Goal: Information Seeking & Learning: Find specific page/section

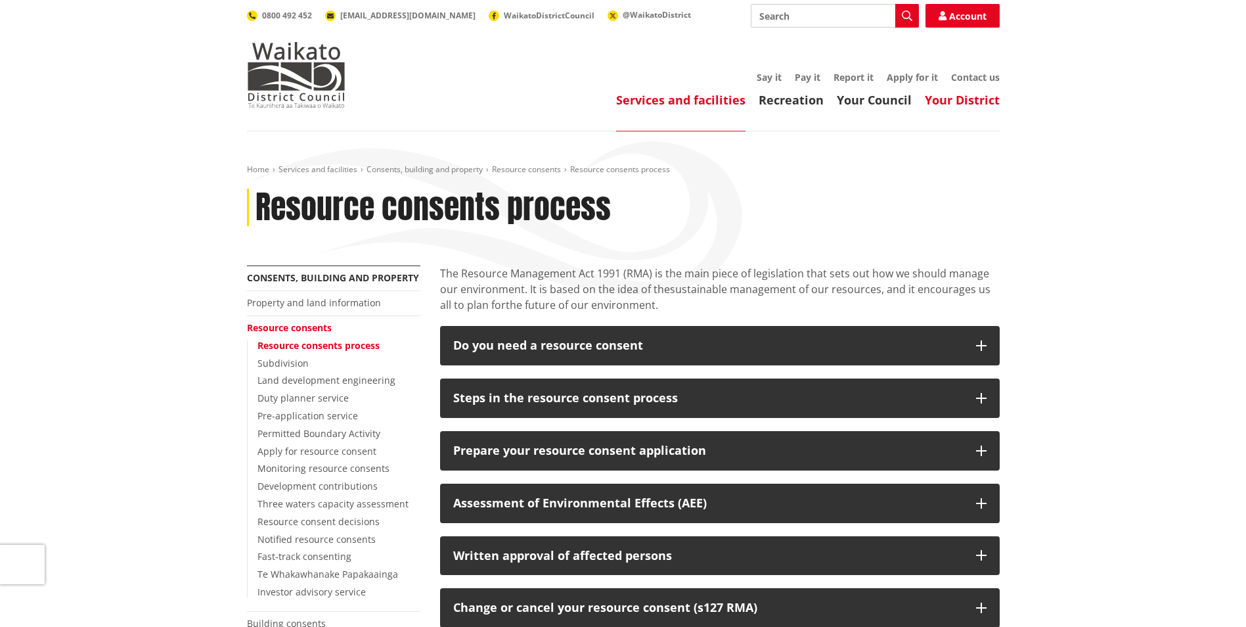
click at [976, 102] on link "Your District" at bounding box center [962, 100] width 75 height 16
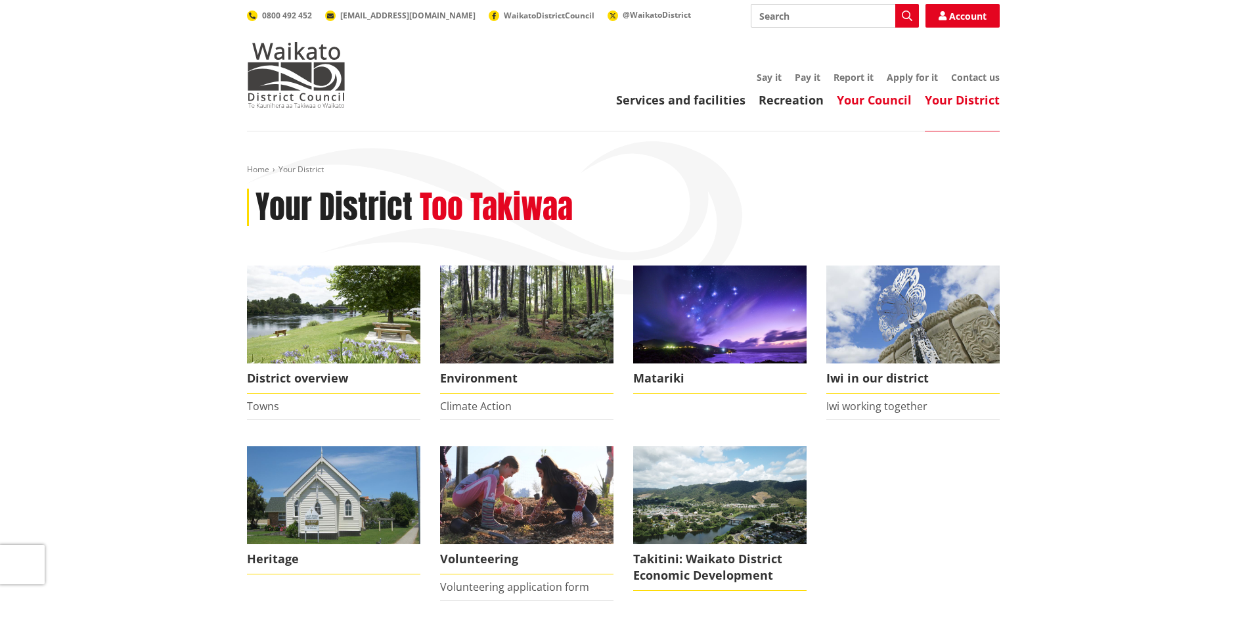
click at [872, 102] on link "Your Council" at bounding box center [874, 100] width 75 height 16
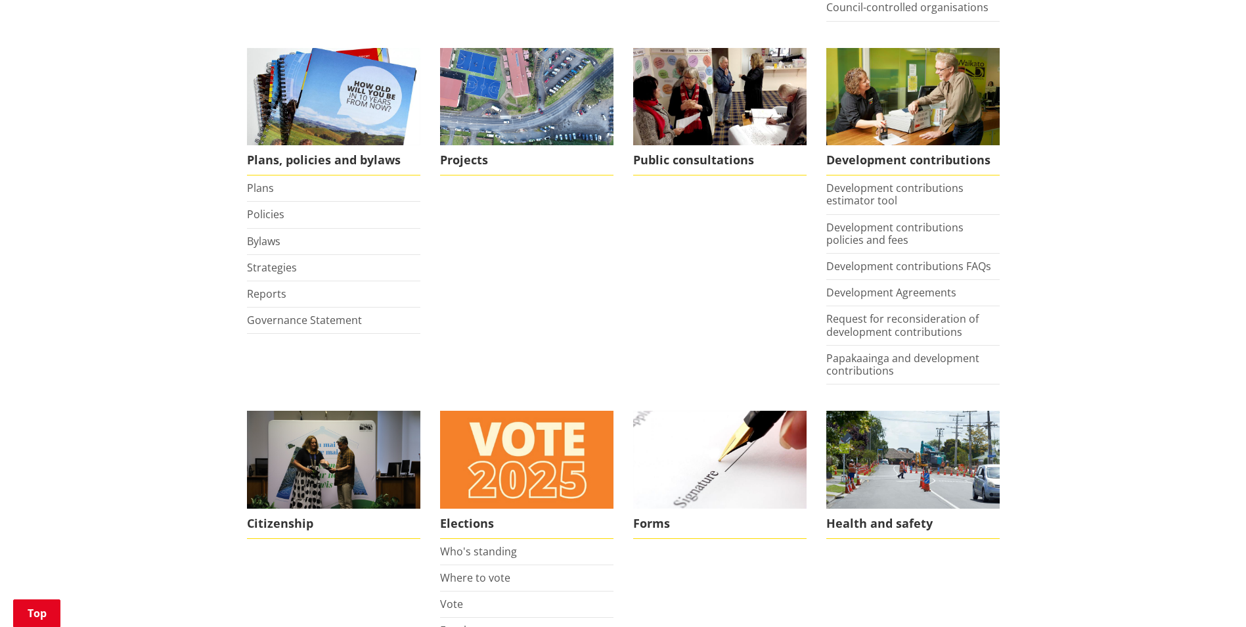
scroll to position [569, 0]
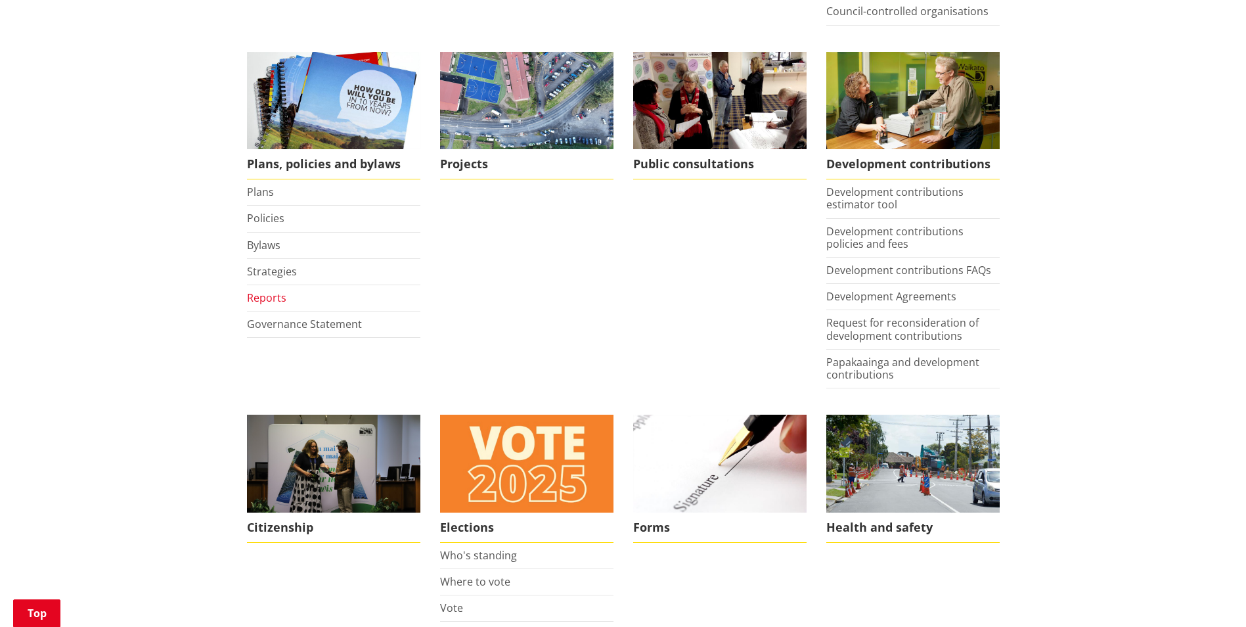
click at [270, 296] on link "Reports" at bounding box center [266, 297] width 39 height 14
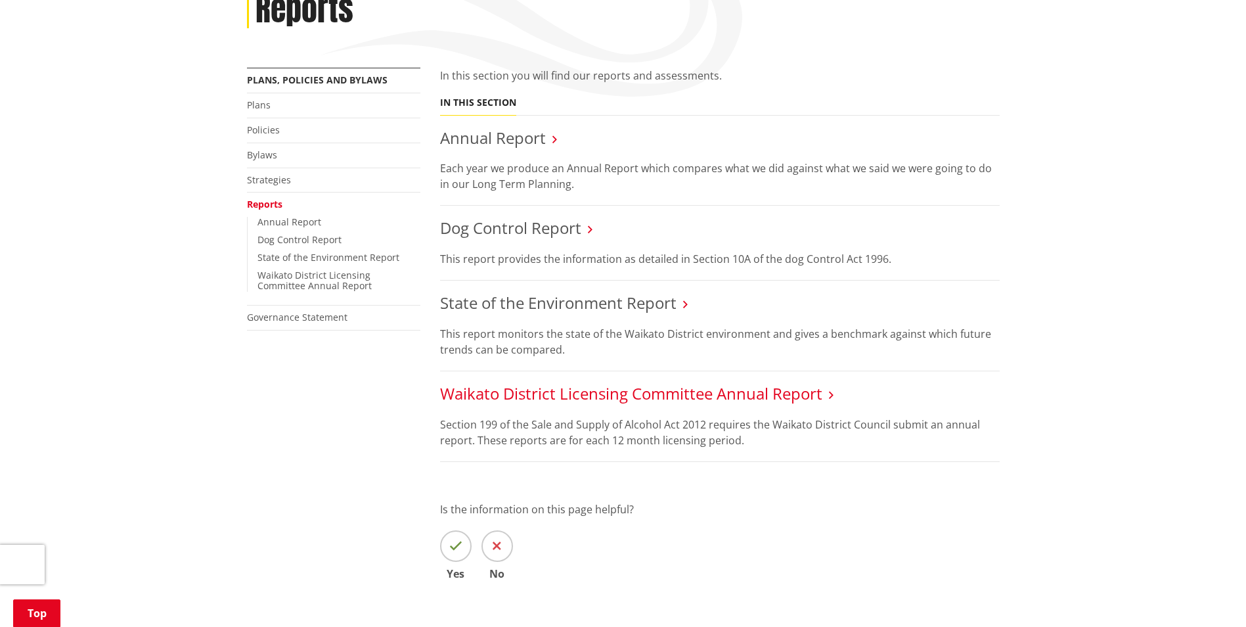
scroll to position [195, 0]
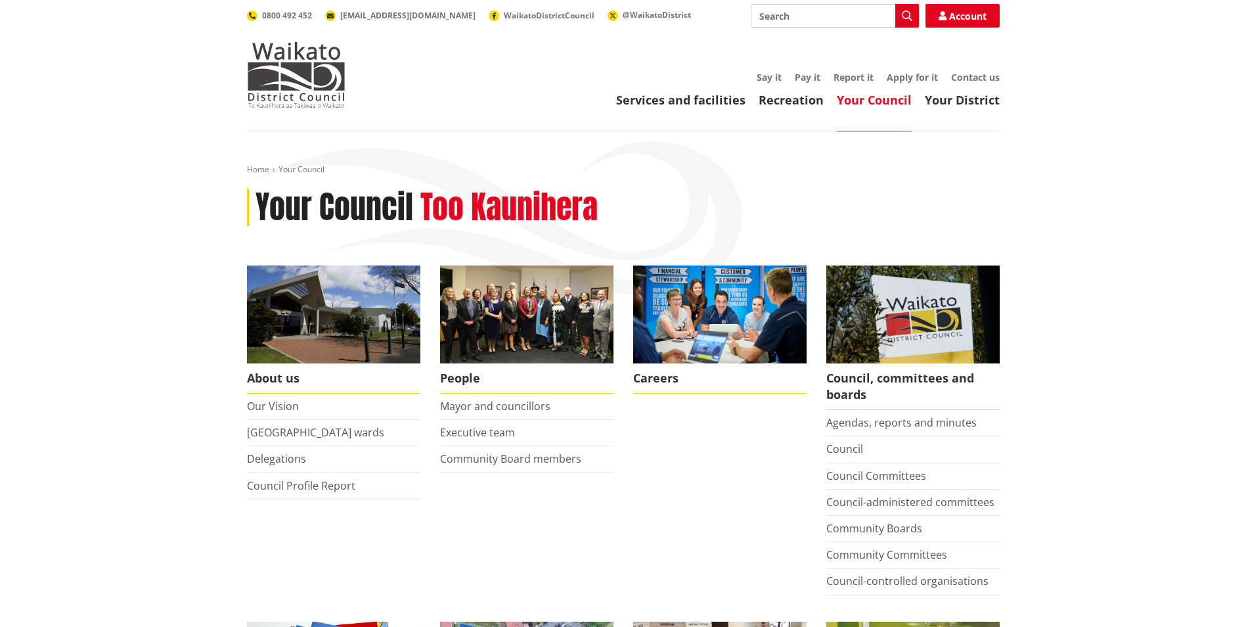
click at [793, 18] on input "Search" at bounding box center [835, 16] width 168 height 24
type input "consent"
click at [908, 14] on icon "button" at bounding box center [907, 16] width 11 height 11
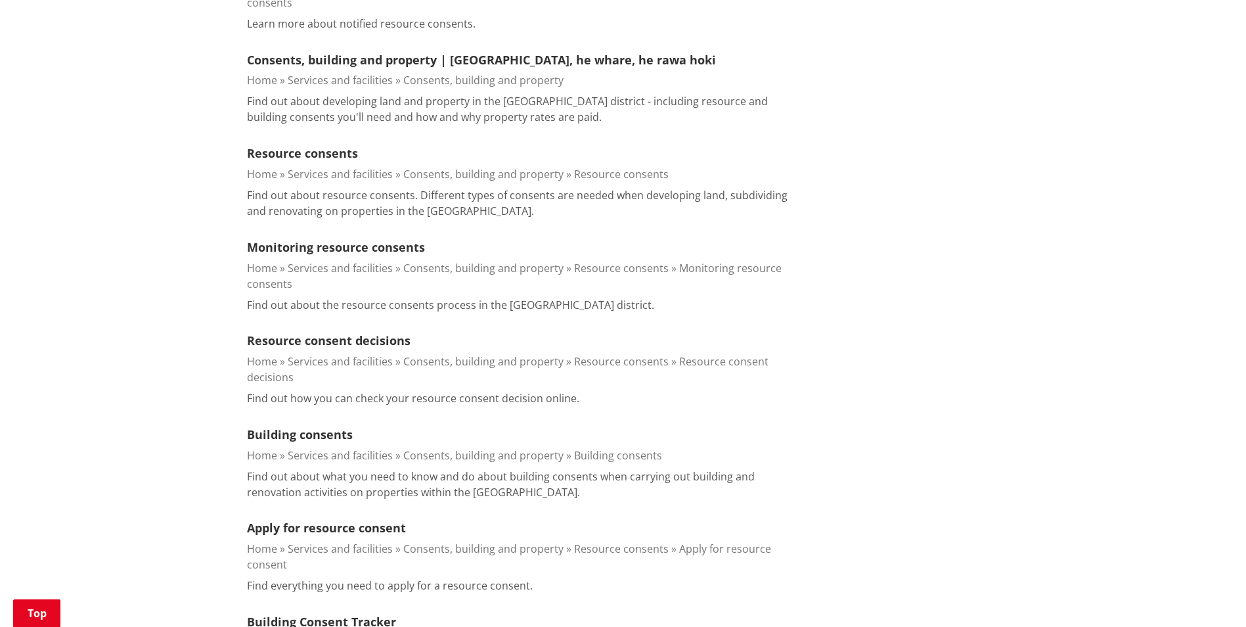
scroll to position [776, 0]
click at [326, 332] on link "Resource consent decisions" at bounding box center [329, 340] width 164 height 16
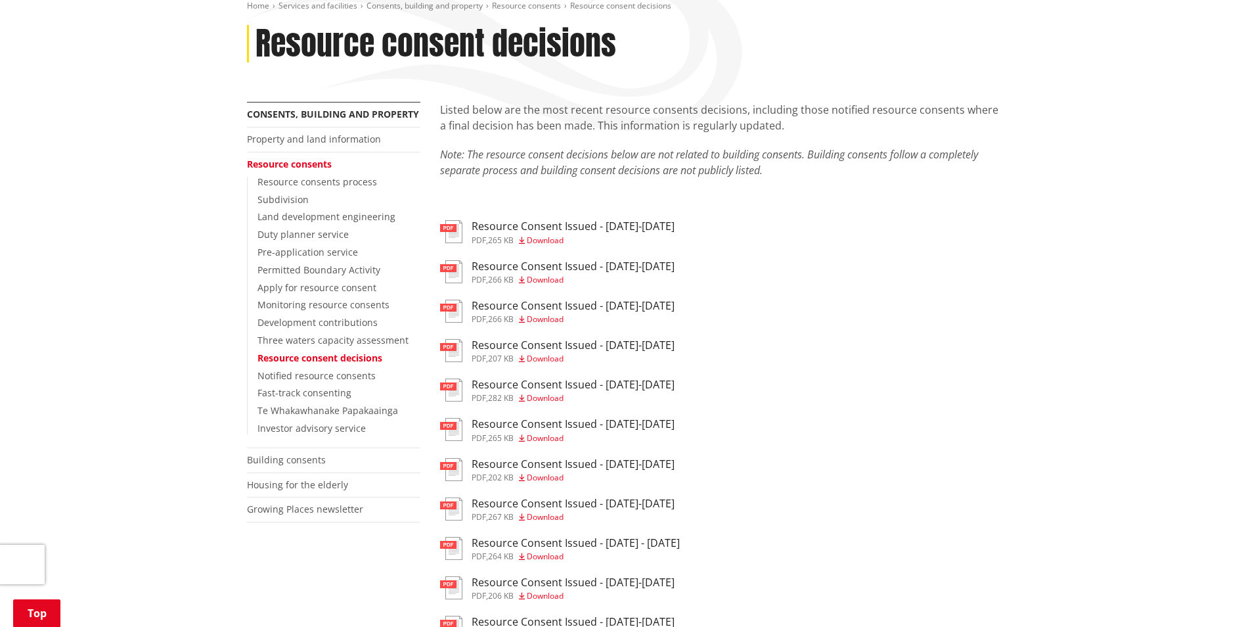
scroll to position [164, 0]
click at [564, 224] on h3 "Resource Consent Issued - [DATE]-[DATE]" at bounding box center [573, 225] width 203 height 12
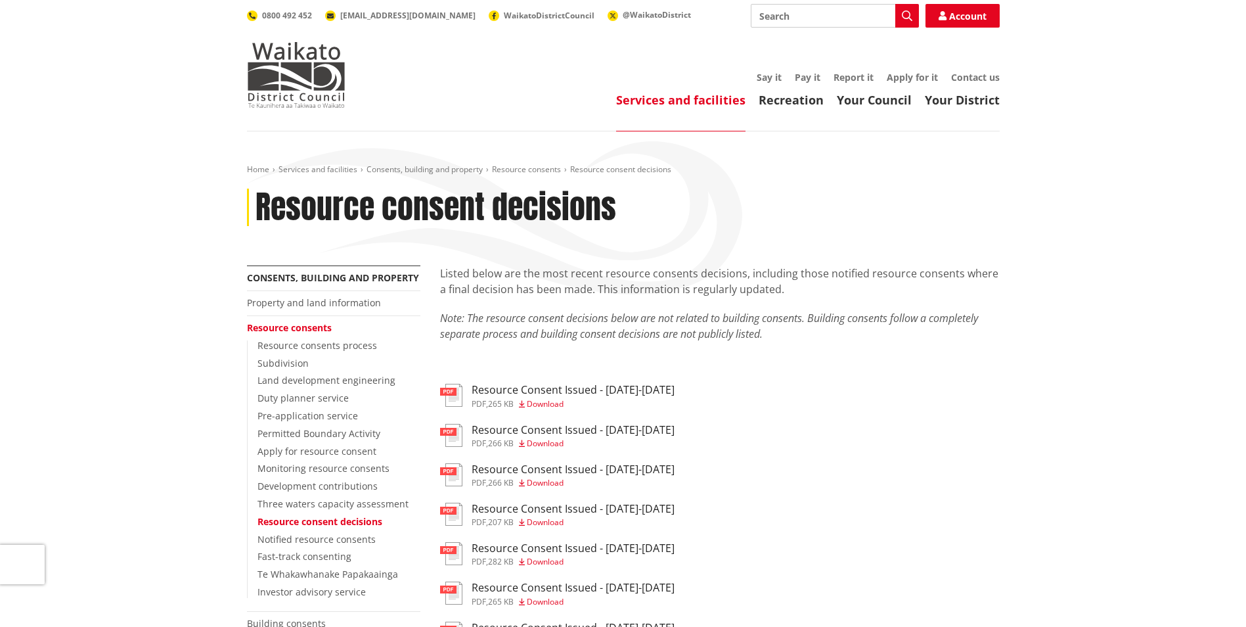
scroll to position [164, 0]
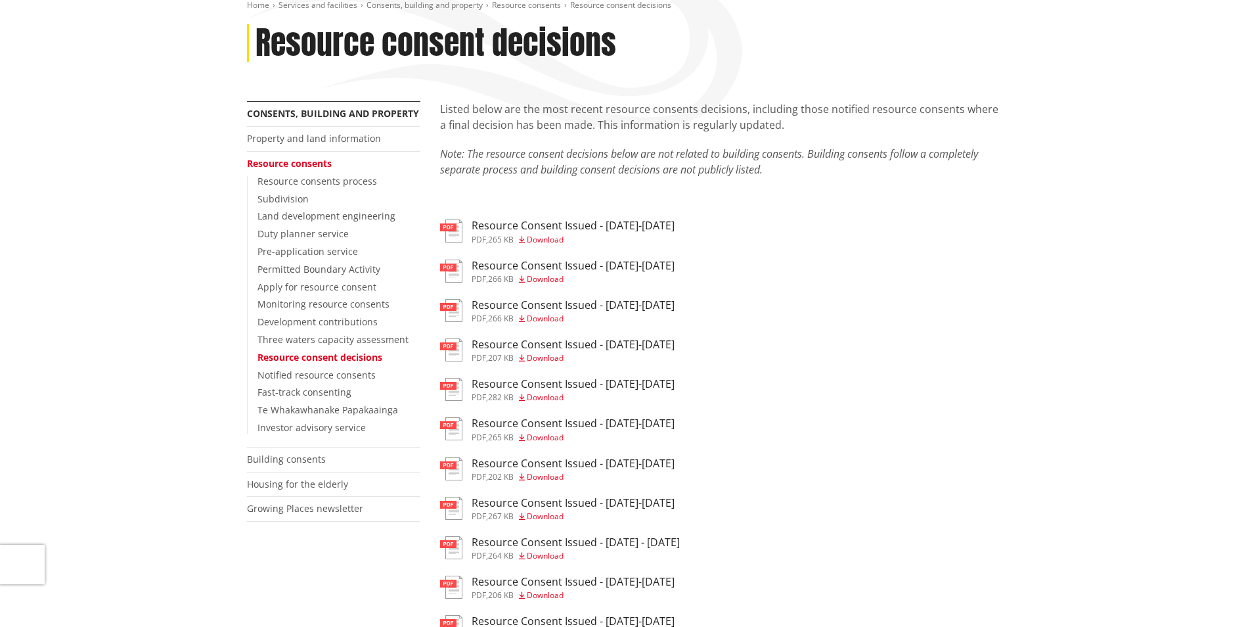
click at [459, 270] on img at bounding box center [451, 270] width 22 height 23
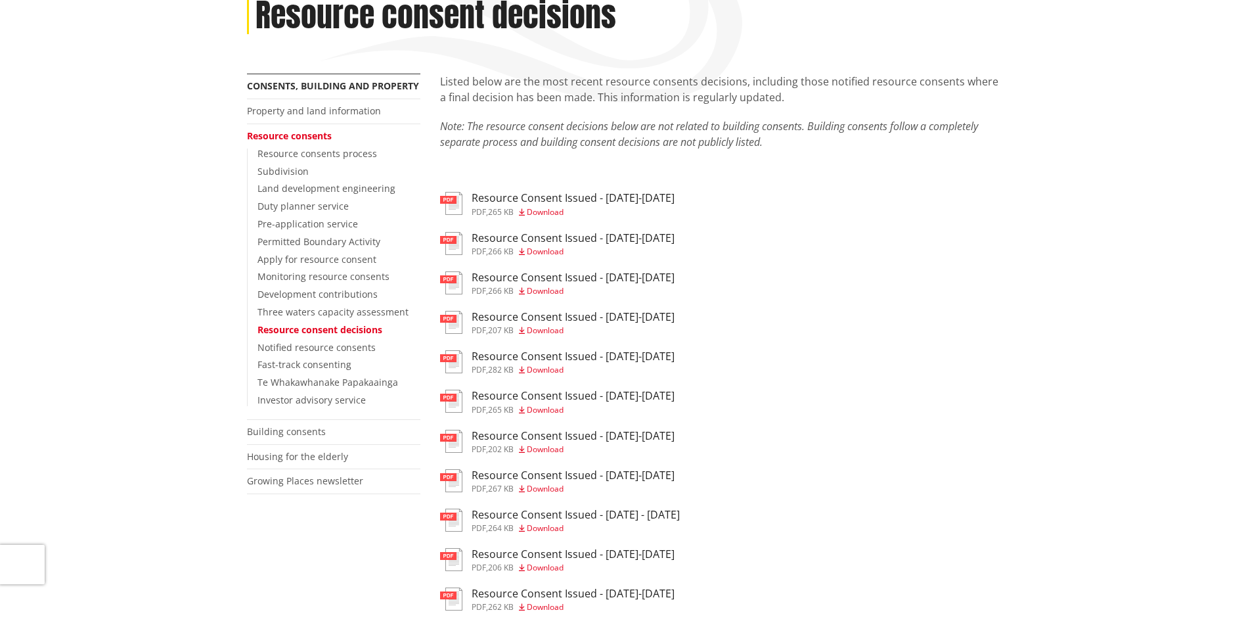
scroll to position [219, 0]
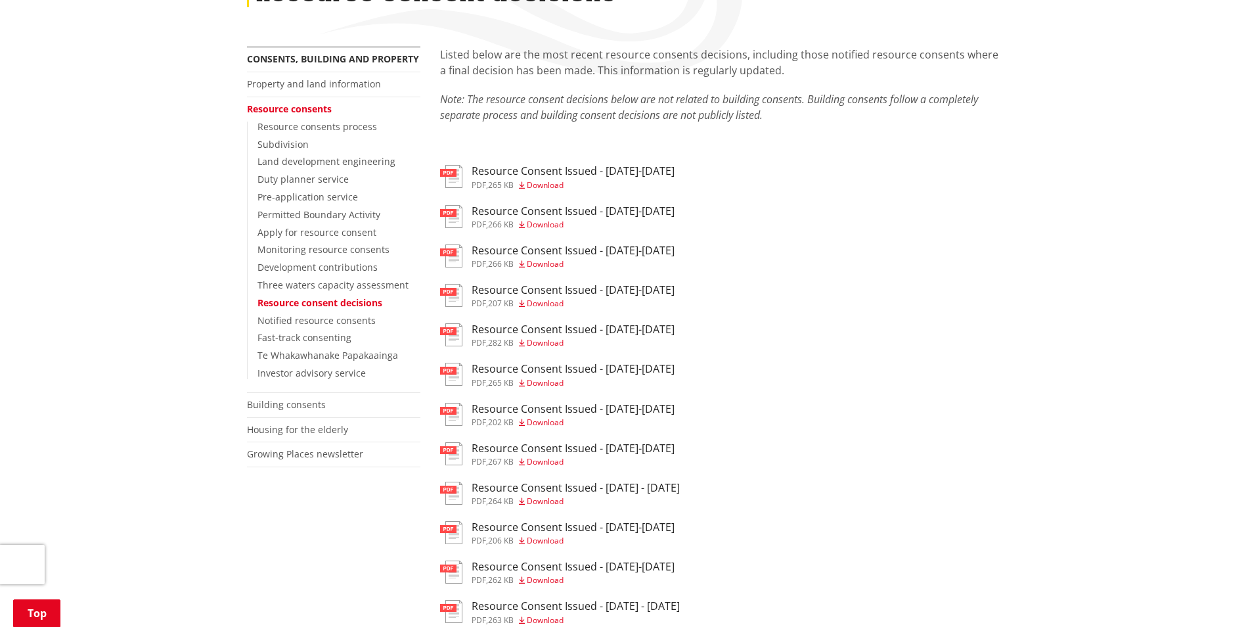
click at [540, 185] on span "Download" at bounding box center [545, 184] width 37 height 11
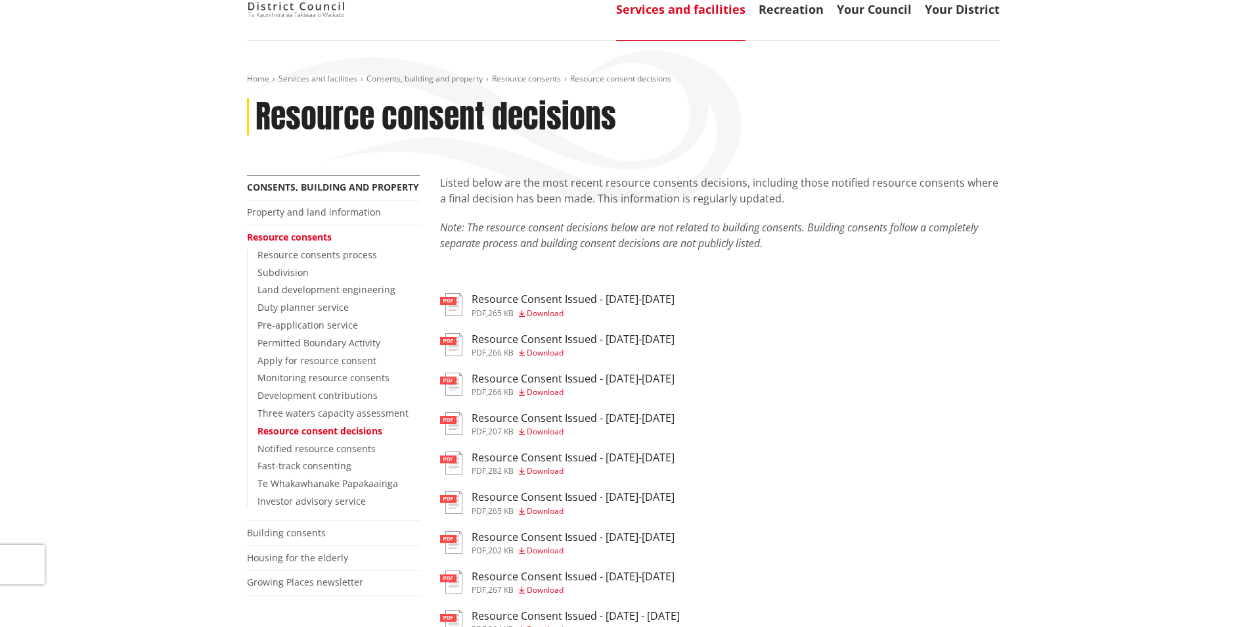
scroll to position [91, 0]
click at [311, 500] on link "Investor advisory service" at bounding box center [311, 500] width 108 height 12
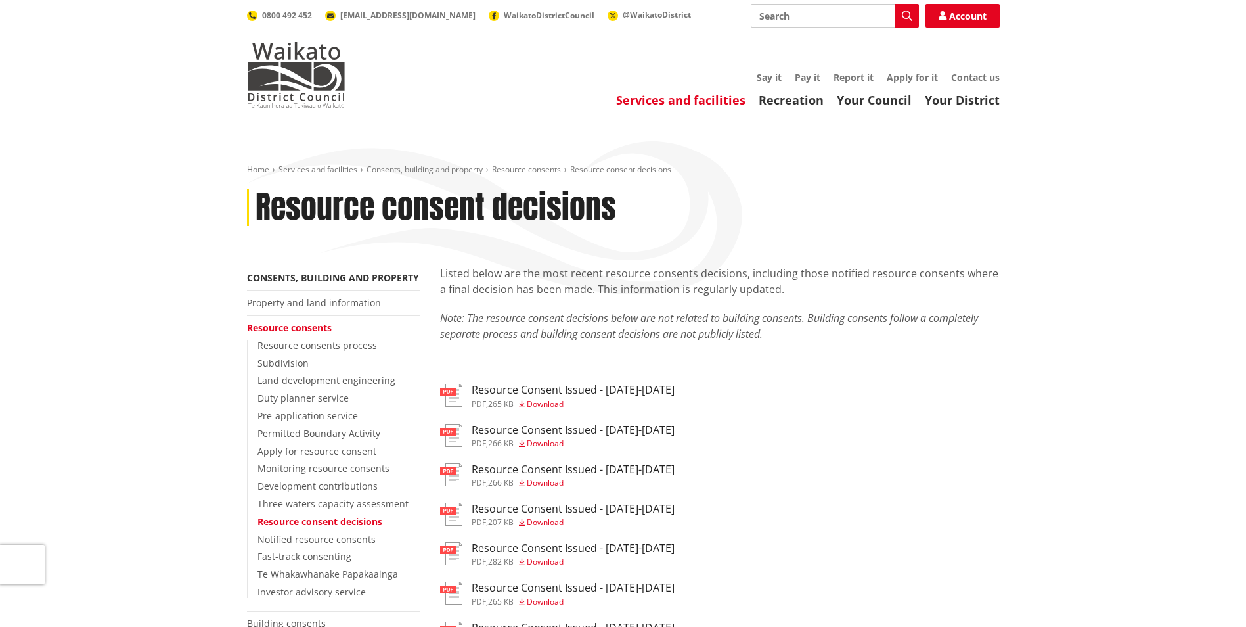
scroll to position [91, 0]
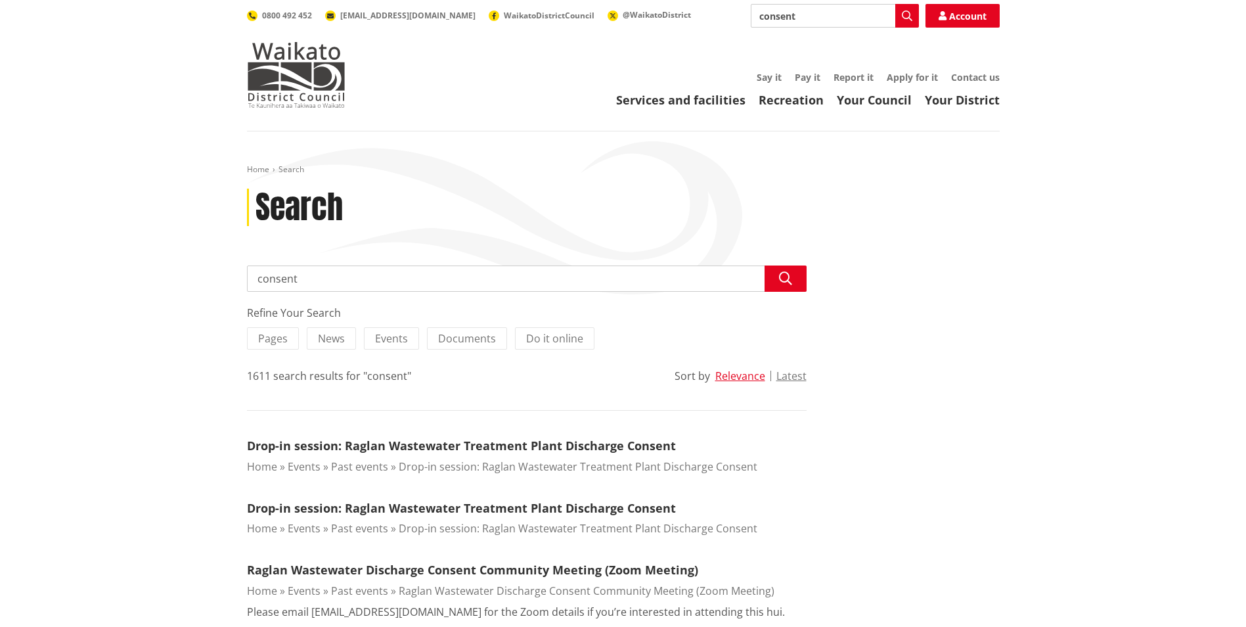
scroll to position [776, 0]
